Goal: Task Accomplishment & Management: Use online tool/utility

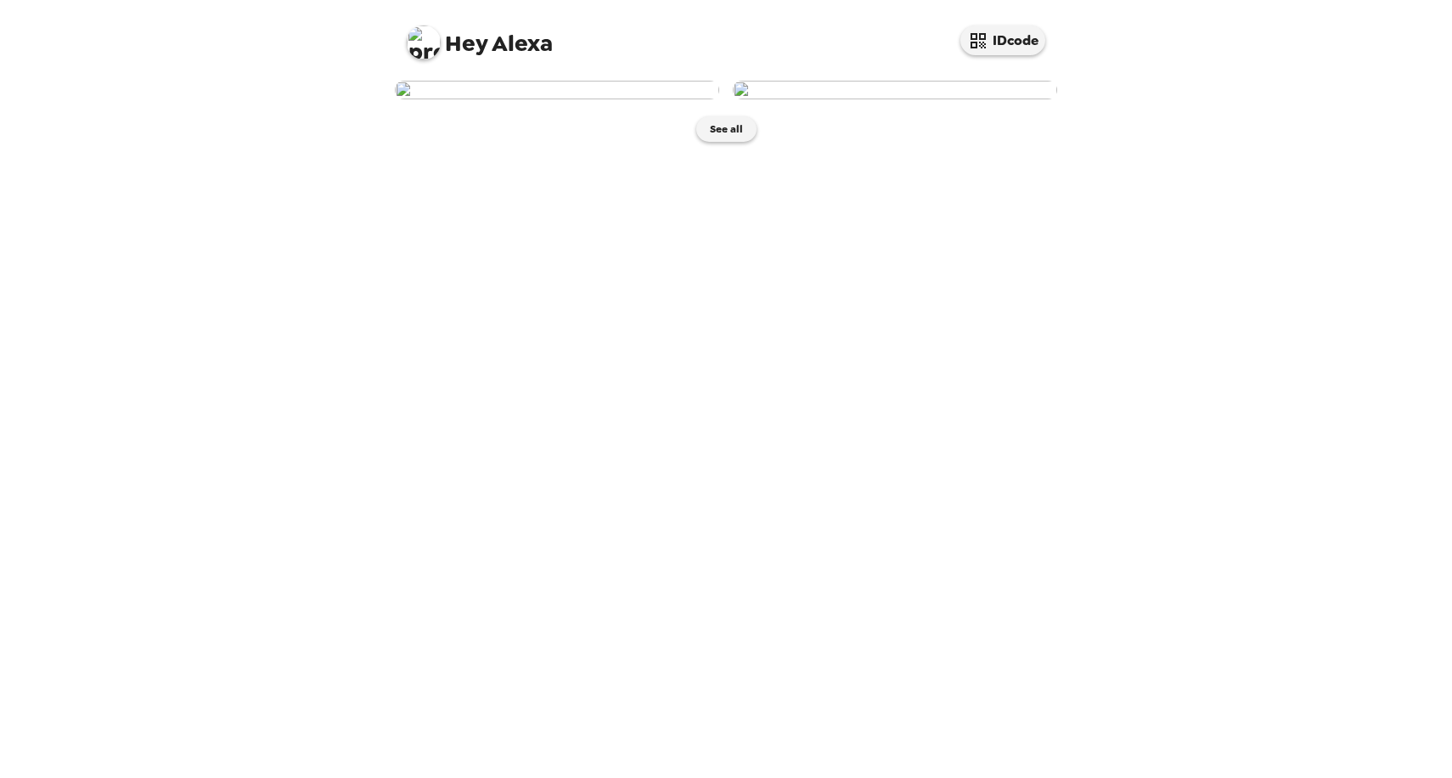
click at [580, 99] on img at bounding box center [557, 90] width 324 height 19
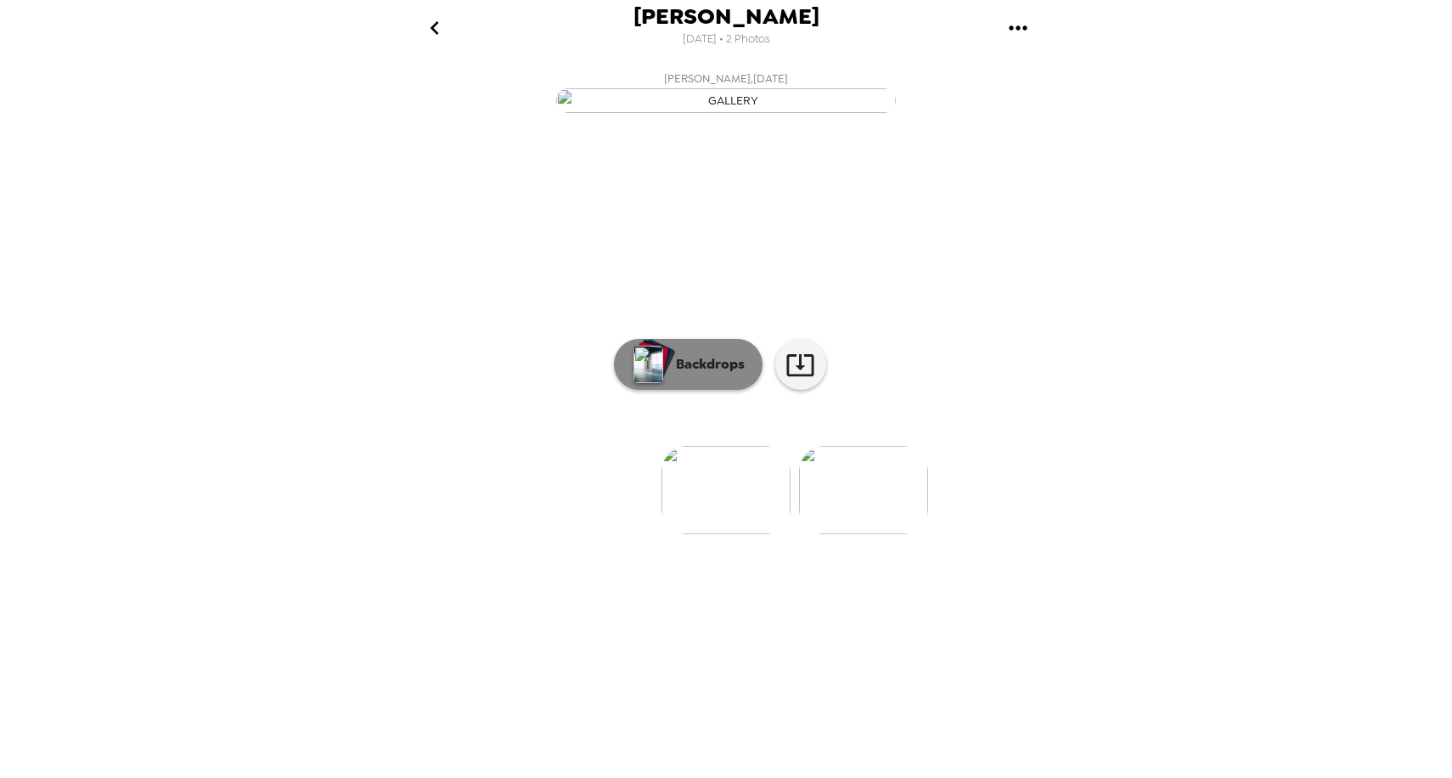
click at [678, 374] on p "Backdrops" at bounding box center [705, 364] width 77 height 20
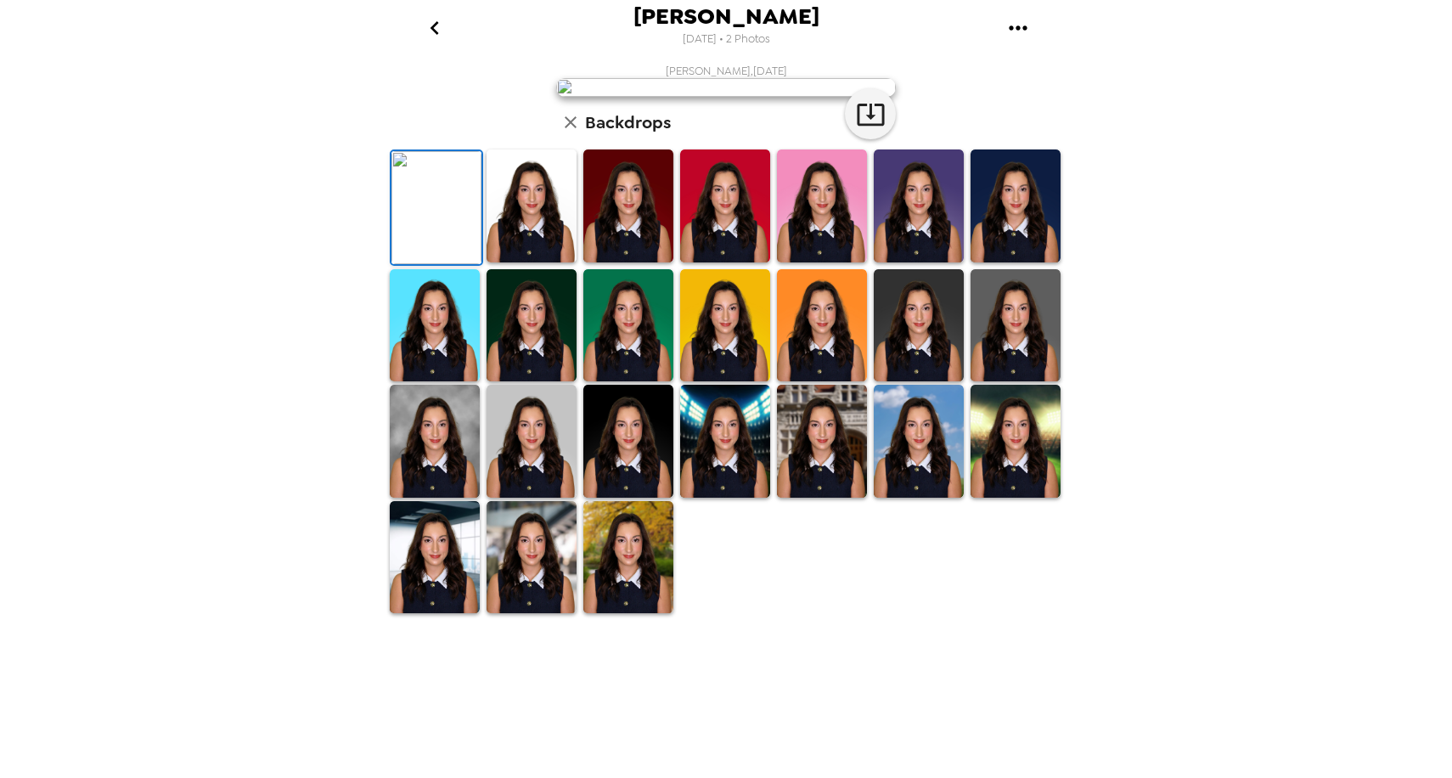
click at [1160, 639] on div "[PERSON_NAME] [DATE] • 2 Photos [PERSON_NAME] , [DATE] Backdrops" at bounding box center [726, 389] width 1452 height 778
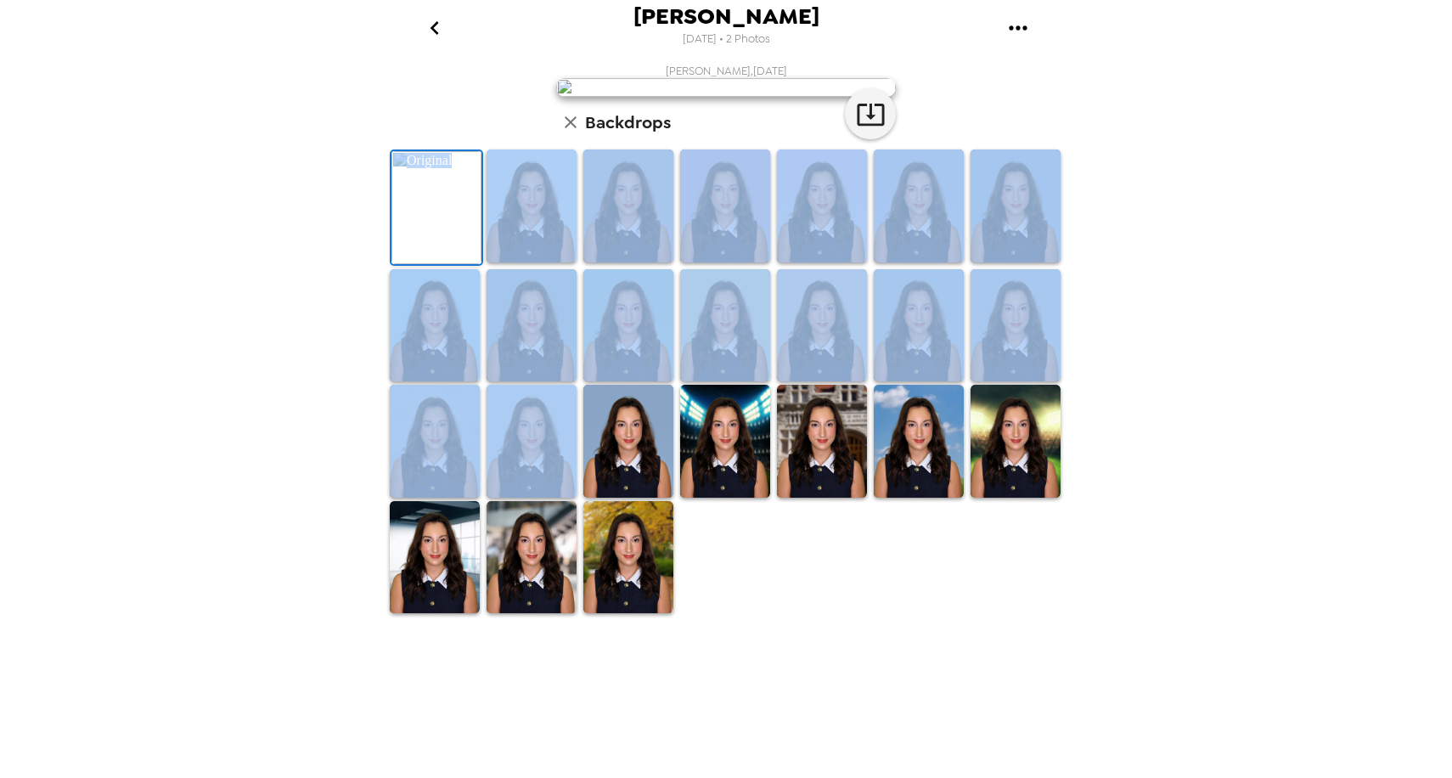
scroll to position [252, 0]
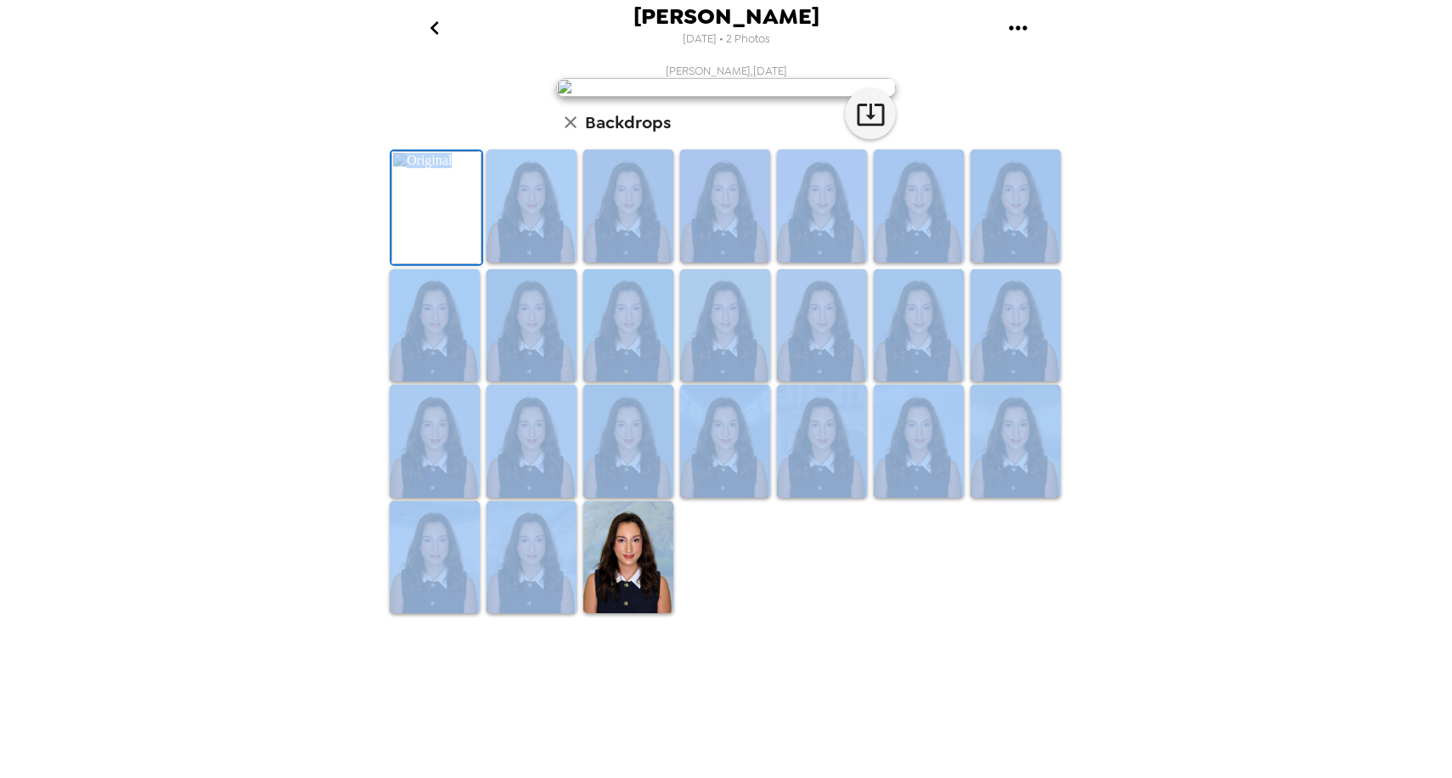
drag, startPoint x: 685, startPoint y: 550, endPoint x: 654, endPoint y: 823, distance: 275.2
click at [654, 777] on html "[PERSON_NAME] [DATE] • 2 Photos [PERSON_NAME] , [DATE] Backdrops" at bounding box center [726, 389] width 1452 height 778
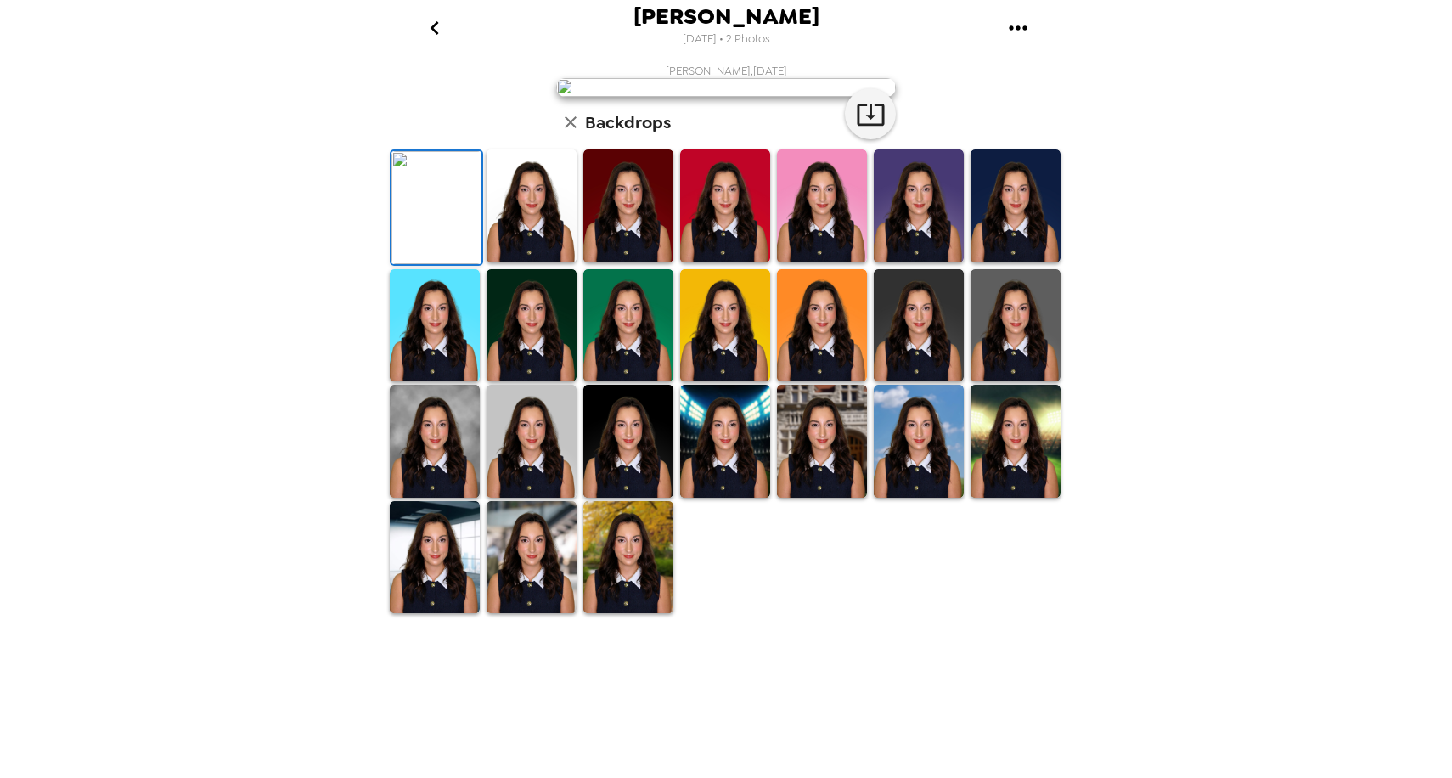
click at [791, 615] on div at bounding box center [729, 381] width 686 height 467
click at [533, 497] on img at bounding box center [531, 441] width 90 height 113
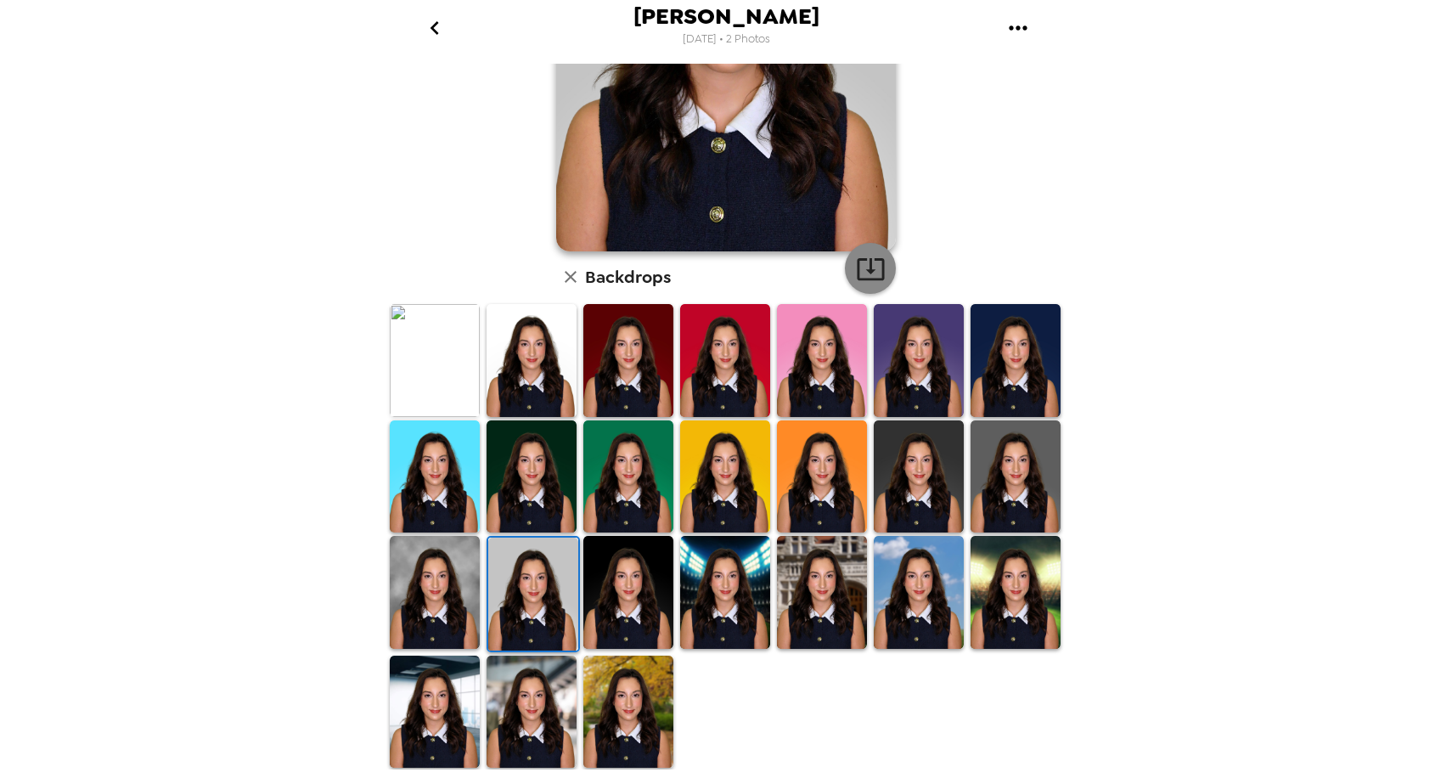
click at [864, 270] on icon "button" at bounding box center [871, 269] width 30 height 30
